Goal: Use online tool/utility: Use online tool/utility

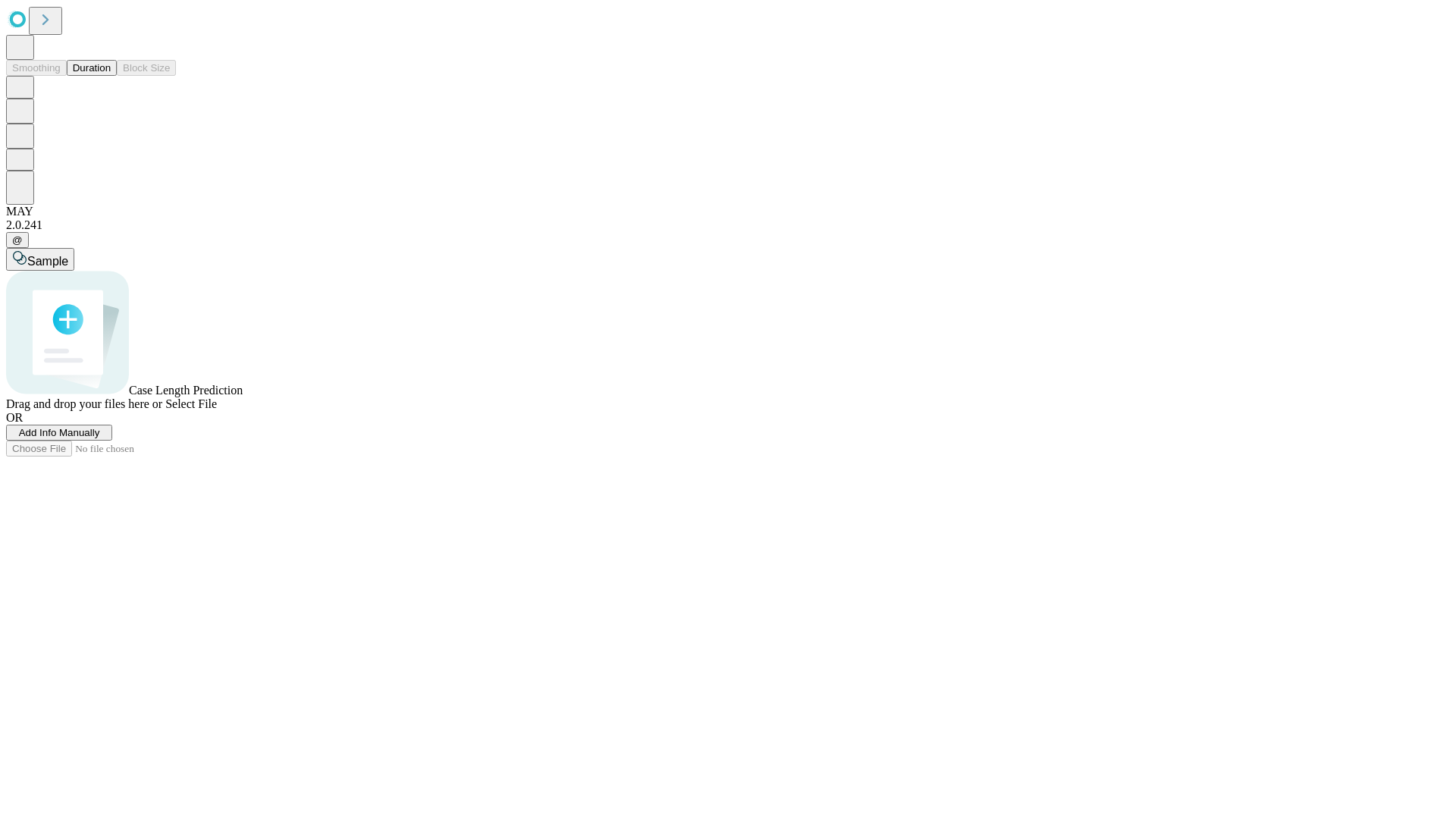
click at [110, 76] on button "Duration" at bounding box center [91, 67] width 50 height 15
click at [217, 410] on span "Select File" at bounding box center [190, 404] width 52 height 13
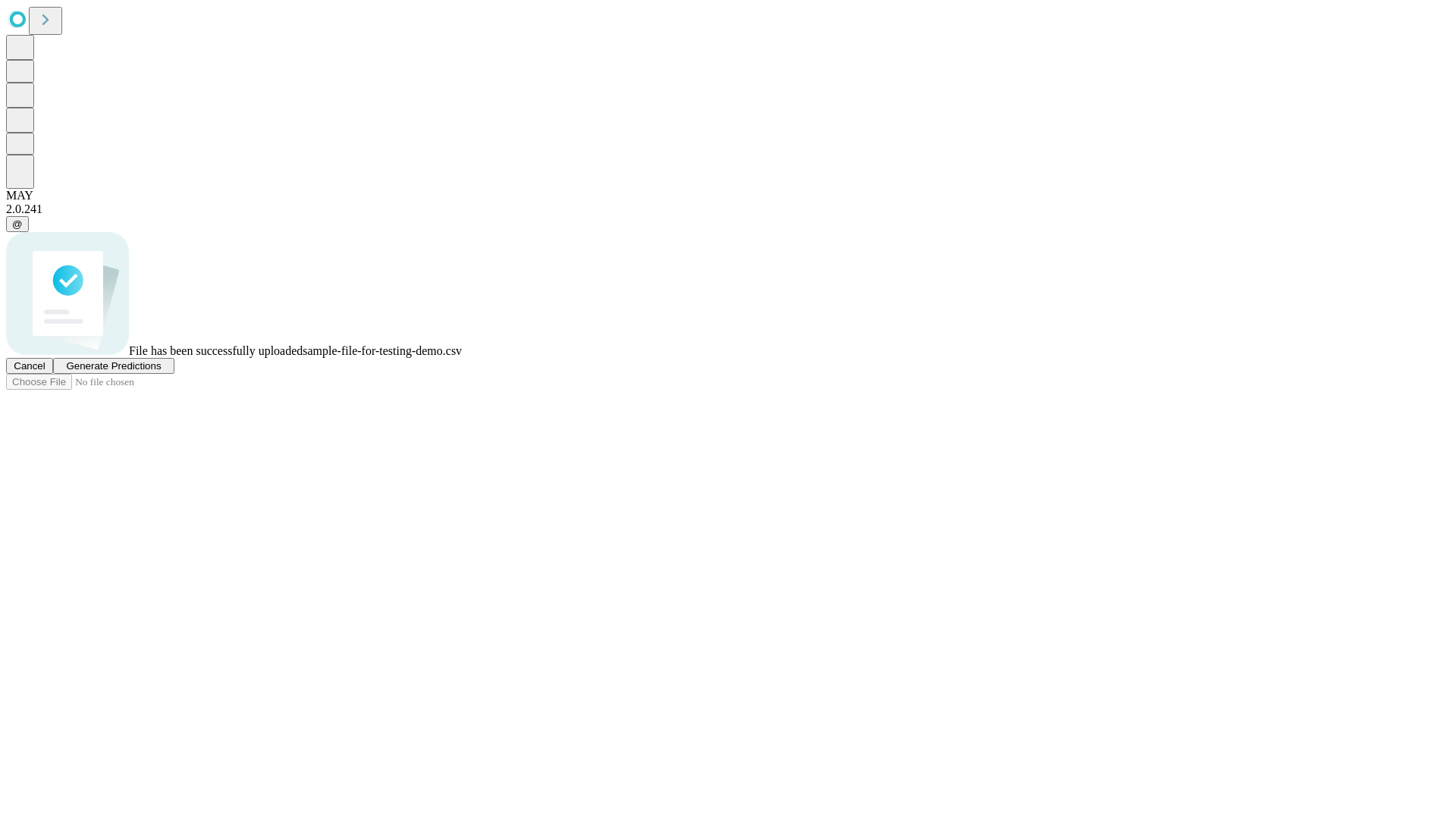
click at [160, 372] on span "Generate Predictions" at bounding box center [113, 365] width 95 height 11
